Goal: Find specific page/section: Find specific page/section

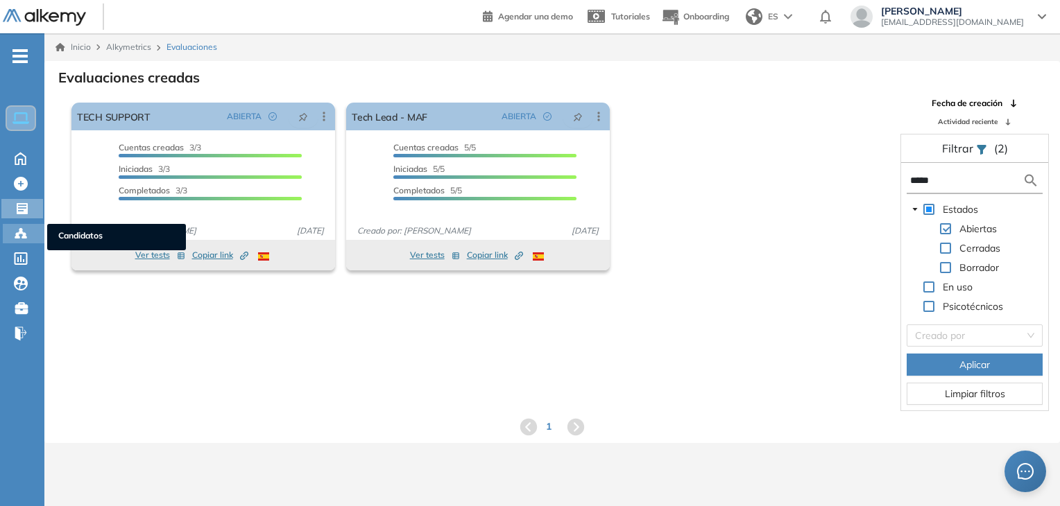
click at [17, 233] on circle at bounding box center [17, 234] width 3 height 3
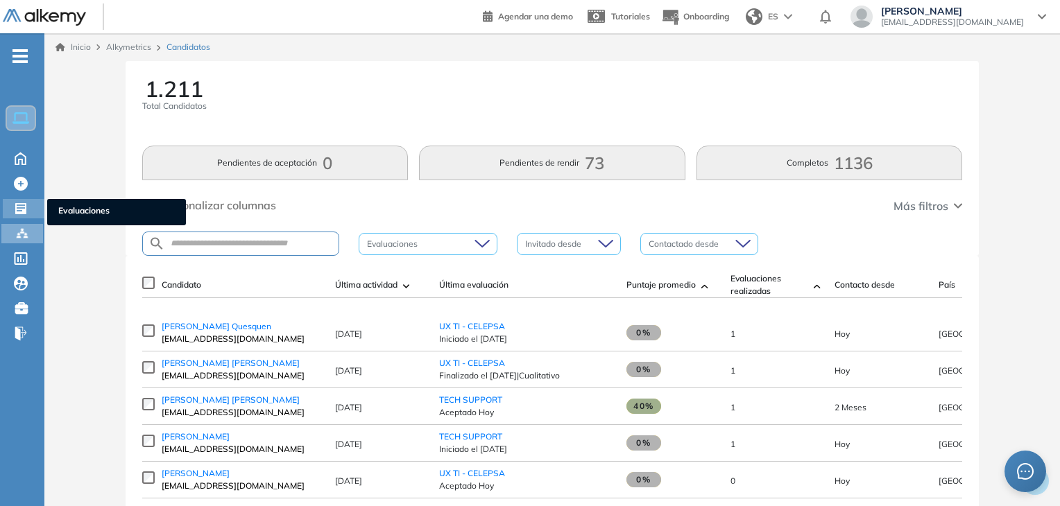
click at [31, 204] on div "Evaluaciones Evaluaciones" at bounding box center [24, 208] width 42 height 19
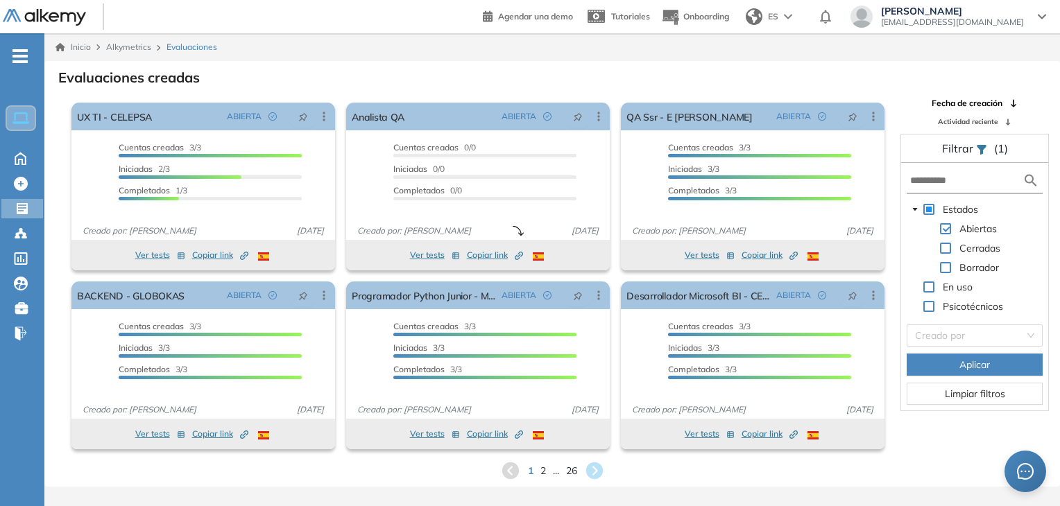
click at [960, 195] on div "Estados Abiertas Cerradas Borrador En uso Psicotécnicos Creado por Aplicar Limp…" at bounding box center [974, 287] width 147 height 248
click at [949, 191] on form at bounding box center [975, 182] width 136 height 26
click at [936, 187] on input "text" at bounding box center [966, 180] width 112 height 15
click at [936, 187] on input "*" at bounding box center [966, 180] width 112 height 15
type input "**********"
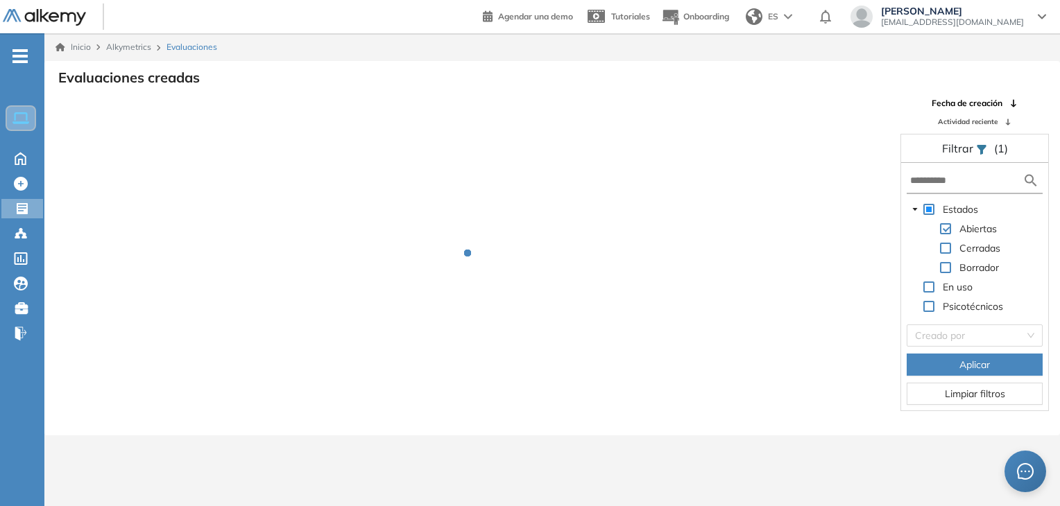
click at [654, 223] on div at bounding box center [478, 263] width 824 height 97
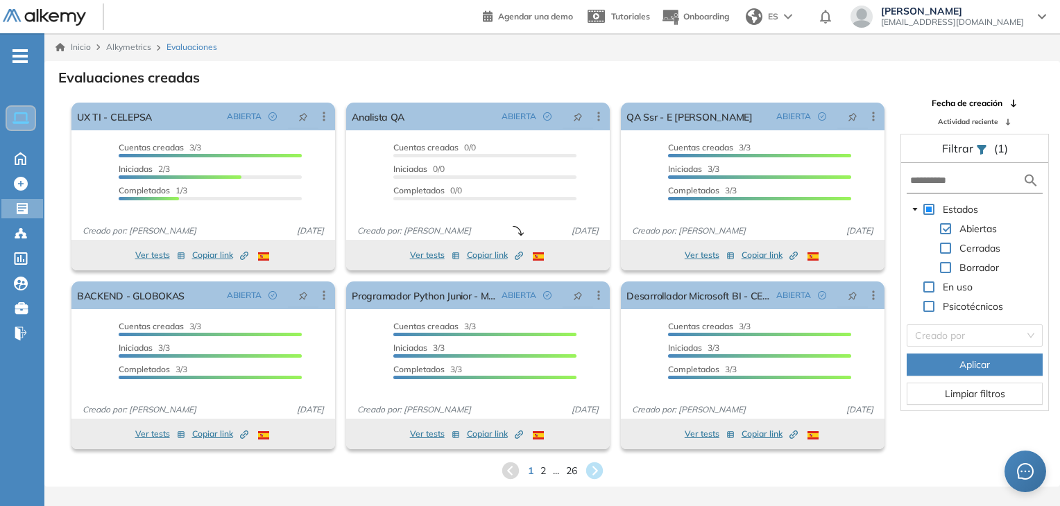
click at [949, 187] on form at bounding box center [975, 182] width 136 height 26
click at [936, 185] on input "text" at bounding box center [966, 180] width 112 height 15
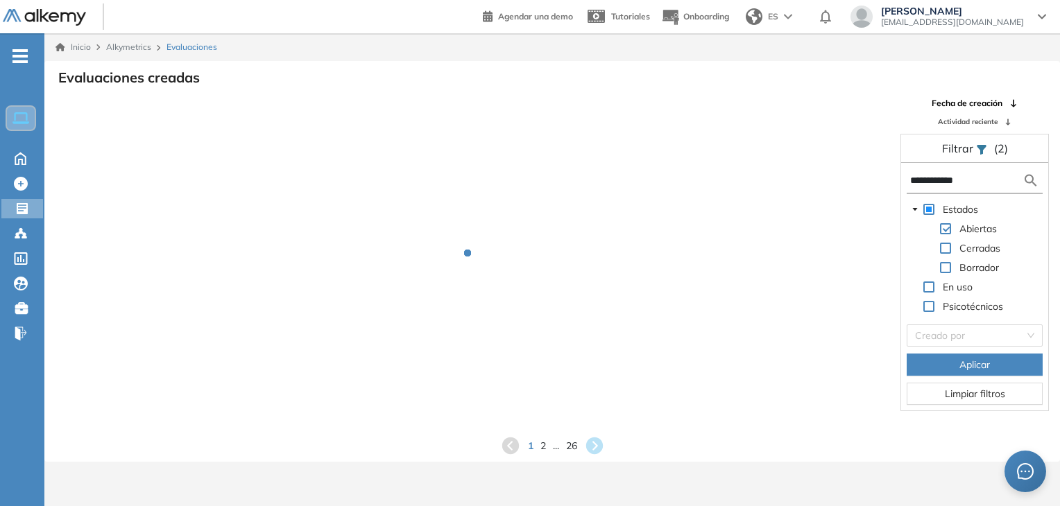
type input "**********"
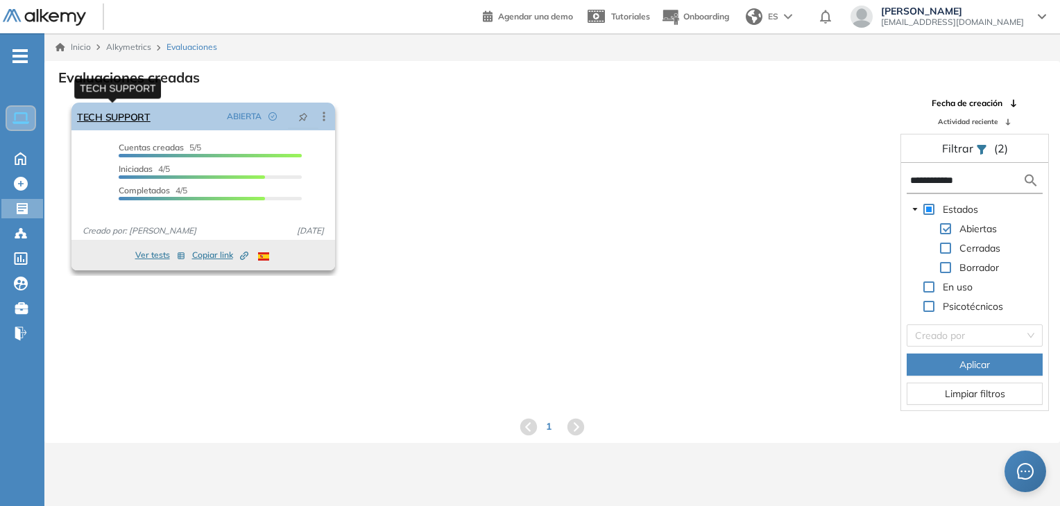
click at [124, 117] on link "TECH SUPPORT" at bounding box center [114, 117] width 74 height 28
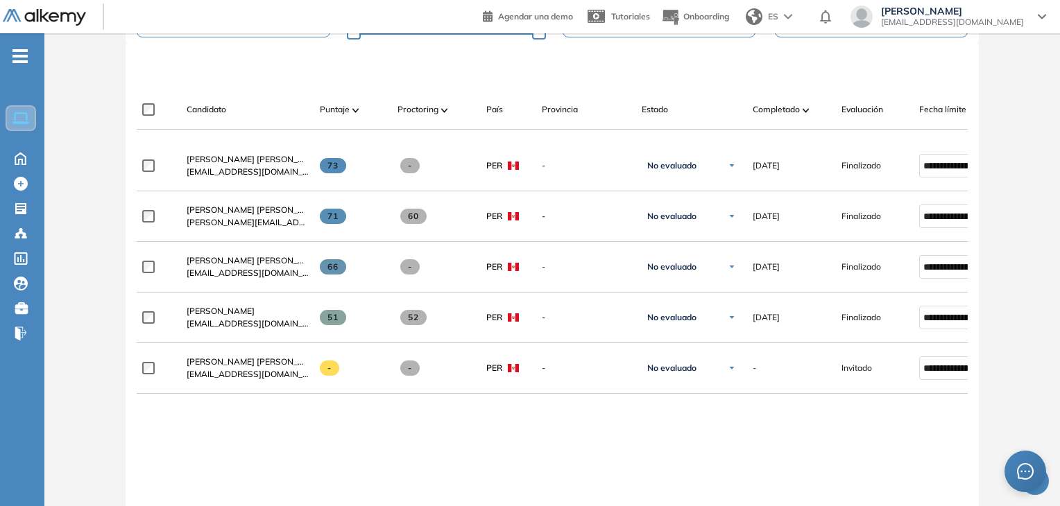
scroll to position [372, 0]
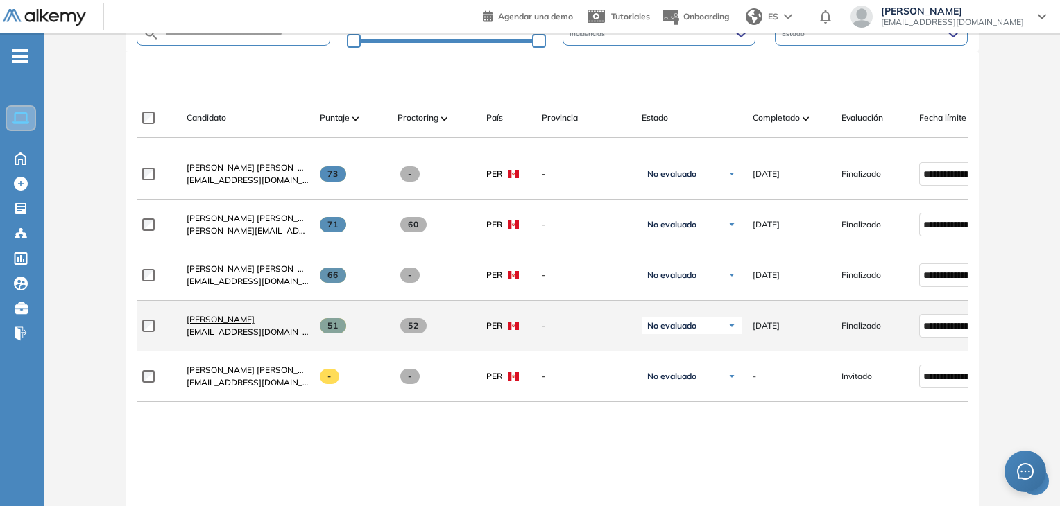
click at [255, 323] on span "Carlos Pimentel Almanza" at bounding box center [221, 319] width 68 height 10
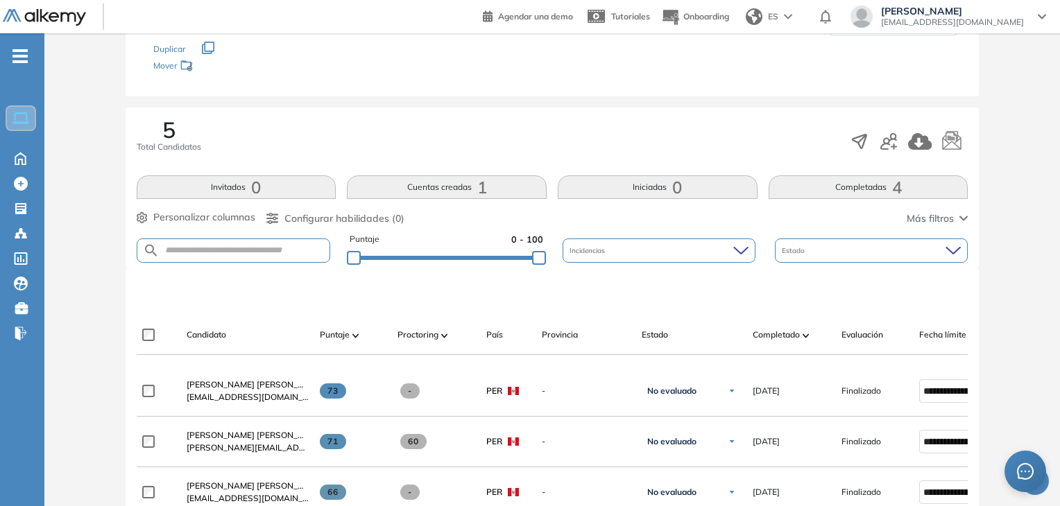
scroll to position [418, 0]
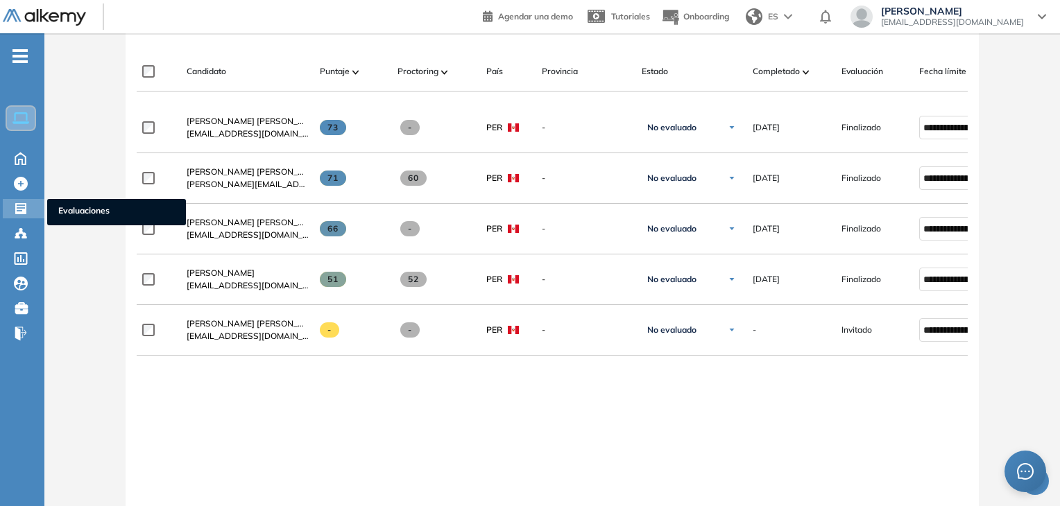
click at [27, 205] on icon at bounding box center [21, 209] width 14 height 14
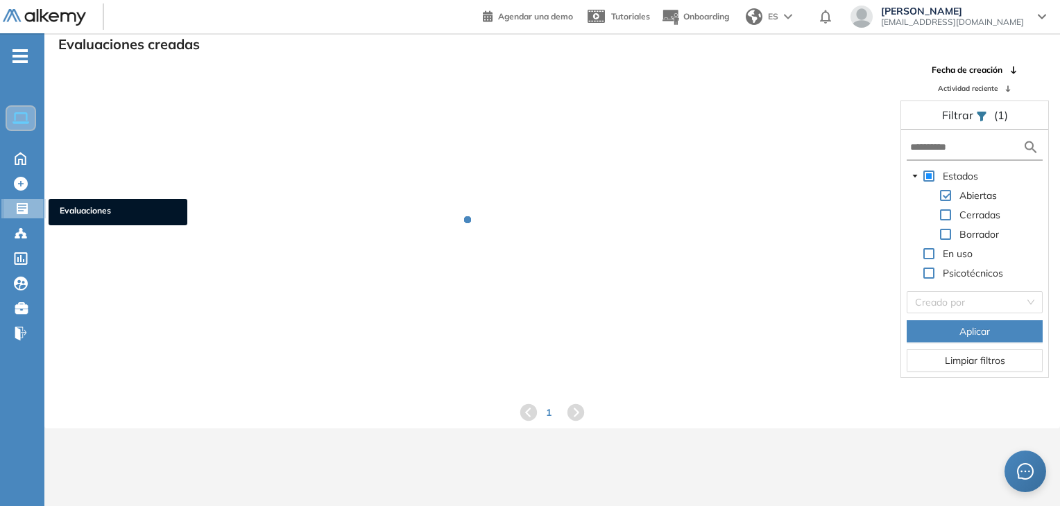
scroll to position [33, 0]
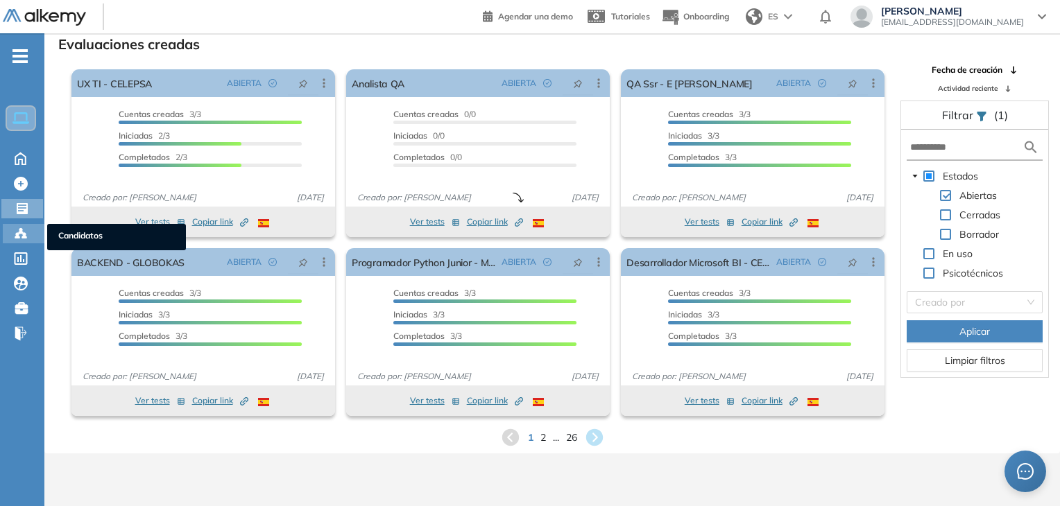
click at [8, 237] on div "Candidatos Candidatos" at bounding box center [24, 233] width 42 height 19
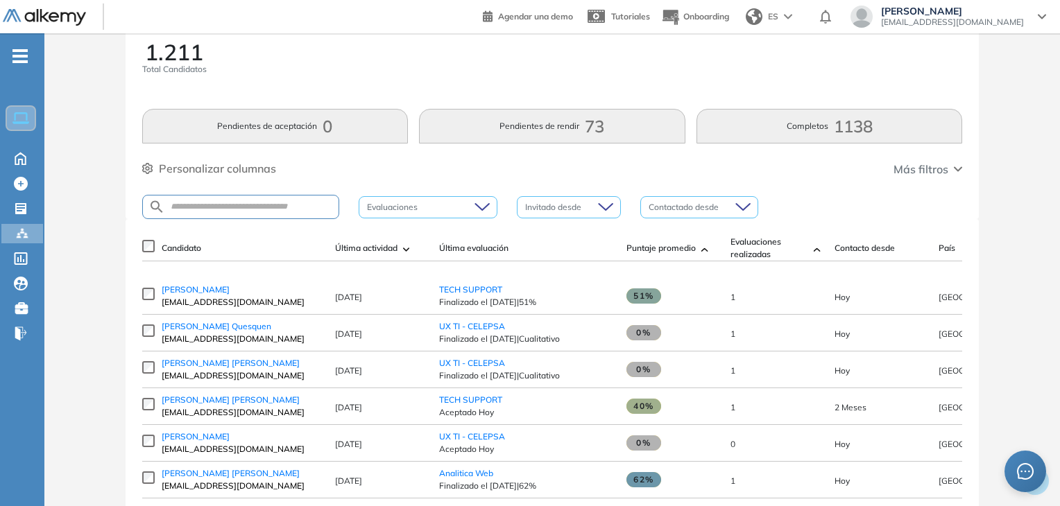
scroll to position [31, 0]
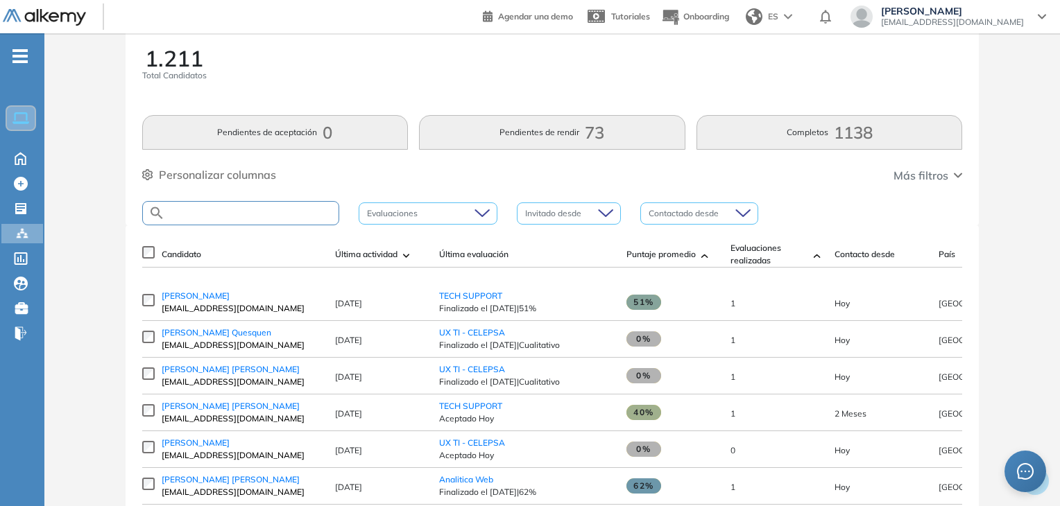
click at [280, 214] on input "text" at bounding box center [251, 213] width 173 height 10
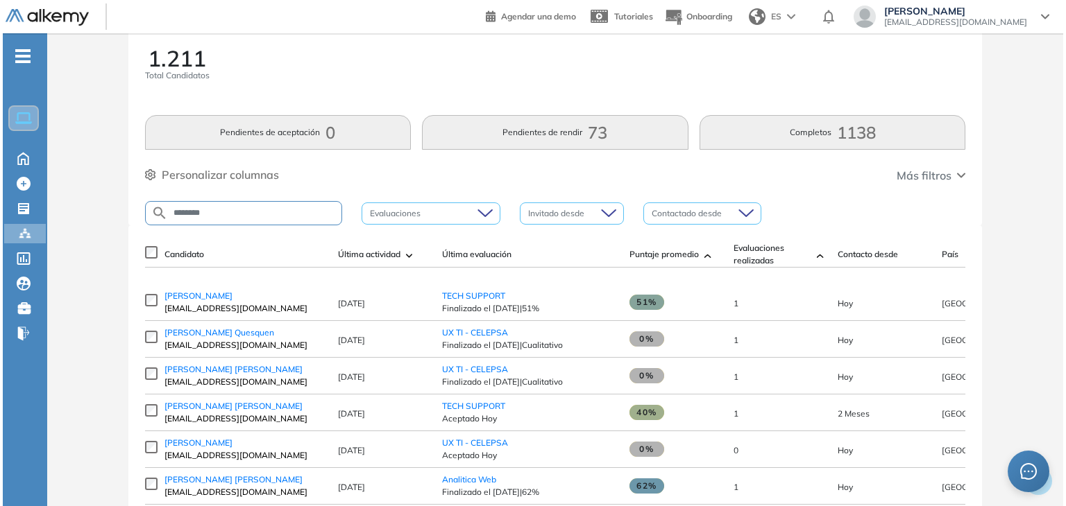
scroll to position [0, 0]
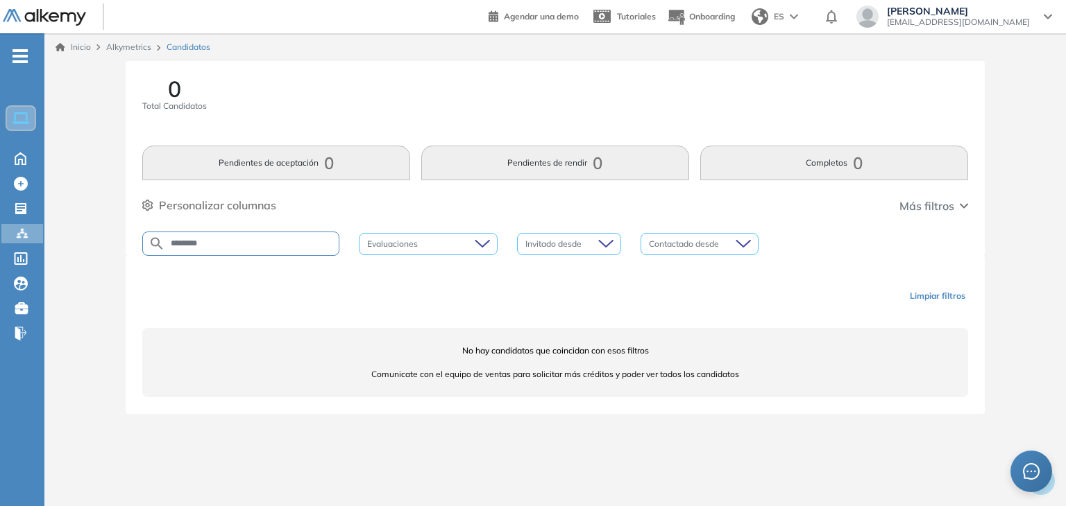
type input "*******"
